Goal: Check status

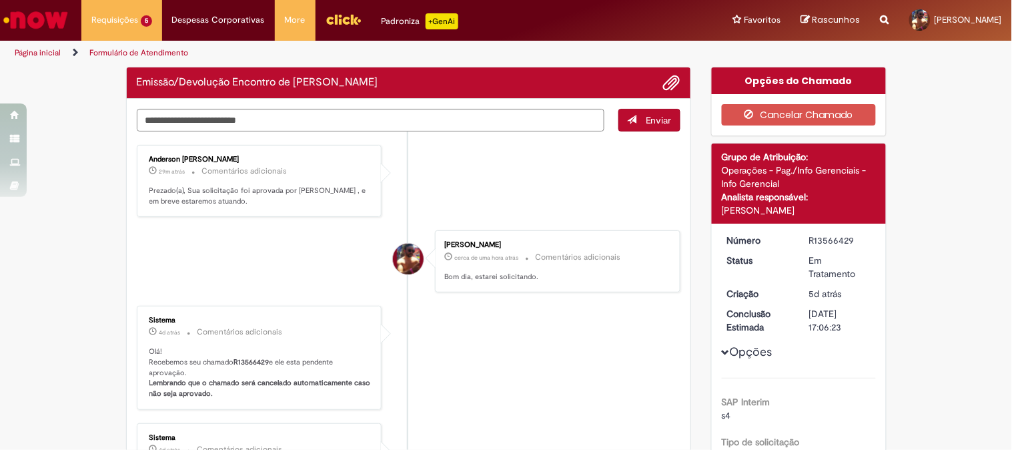
click at [157, 348] on p "Olá! Recebemos seu chamado R13566429 e ele esta pendente aprovação. Lembrando q…" at bounding box center [260, 372] width 222 height 53
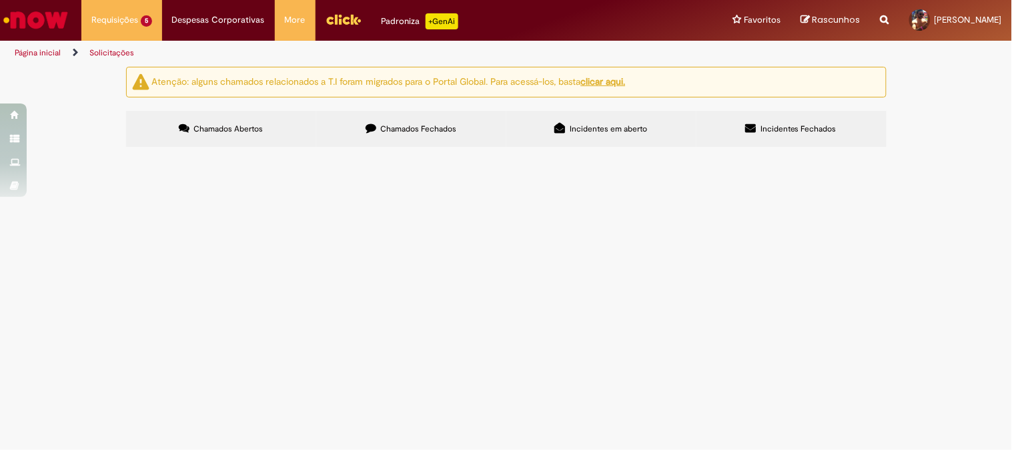
click at [0, 0] on span "R13566439" at bounding box center [0, 0] width 0 height 0
click at [0, 0] on span "R13569686" at bounding box center [0, 0] width 0 height 0
click at [0, 0] on span "R13569768" at bounding box center [0, 0] width 0 height 0
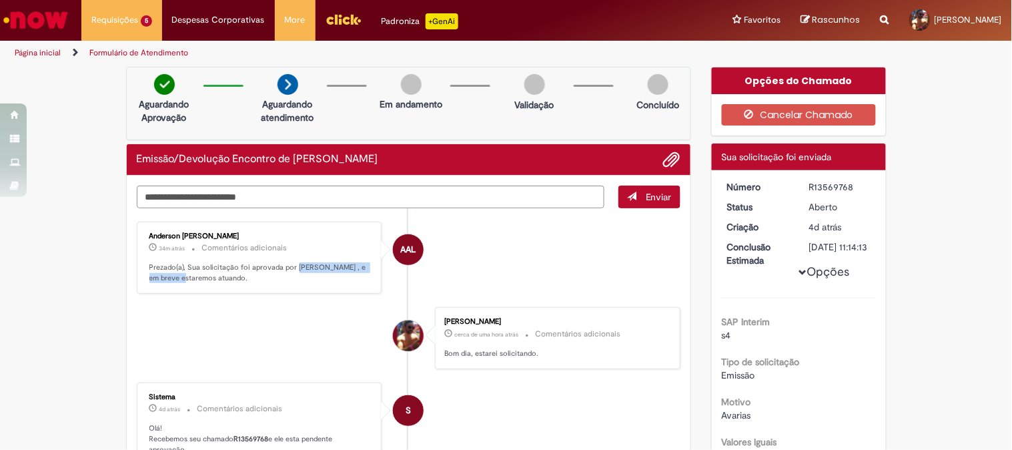
drag, startPoint x: 289, startPoint y: 268, endPoint x: 174, endPoint y: 277, distance: 115.1
click at [174, 277] on p "Prezado(a), Sua solicitação foi aprovada por [PERSON_NAME] , e em breve estarem…" at bounding box center [260, 272] width 222 height 21
copy p "Anderson [PERSON_NAME]"
click at [569, 251] on li "AAL [PERSON_NAME] 34m atrás 34 minutos atrás Comentários adicionais Prezado(a),…" at bounding box center [409, 257] width 544 height 73
